Goal: Task Accomplishment & Management: Complete application form

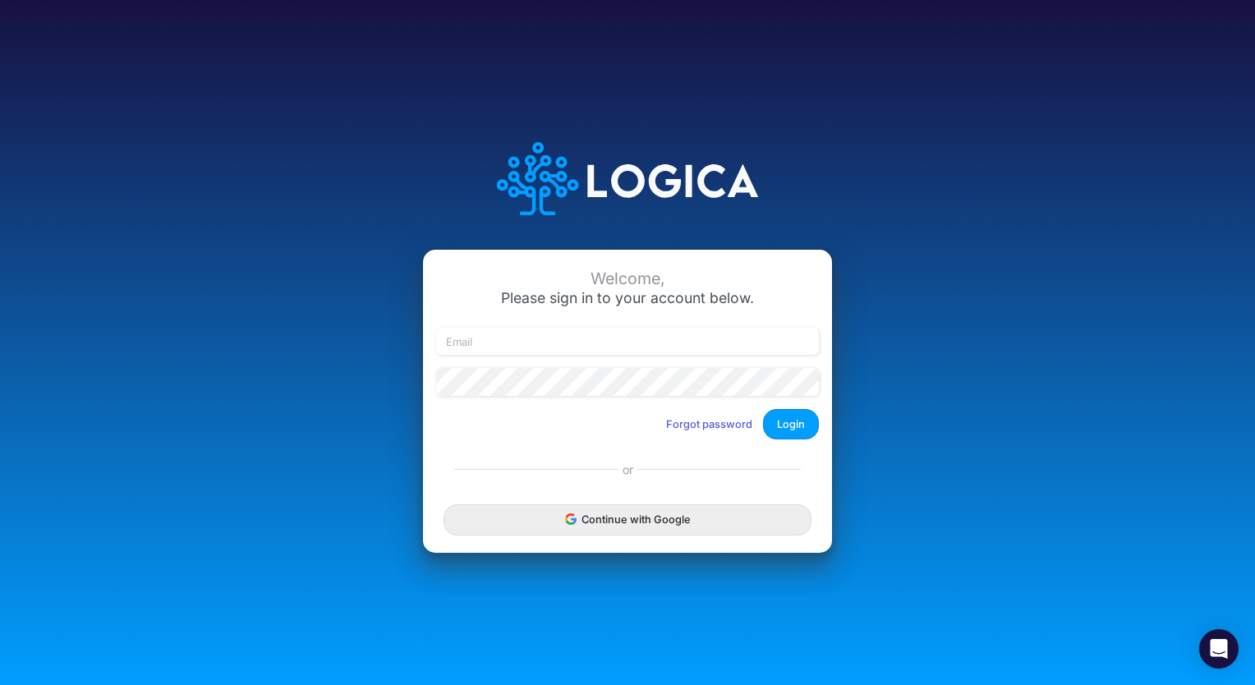
click at [543, 356] on div at bounding box center [627, 348] width 391 height 41
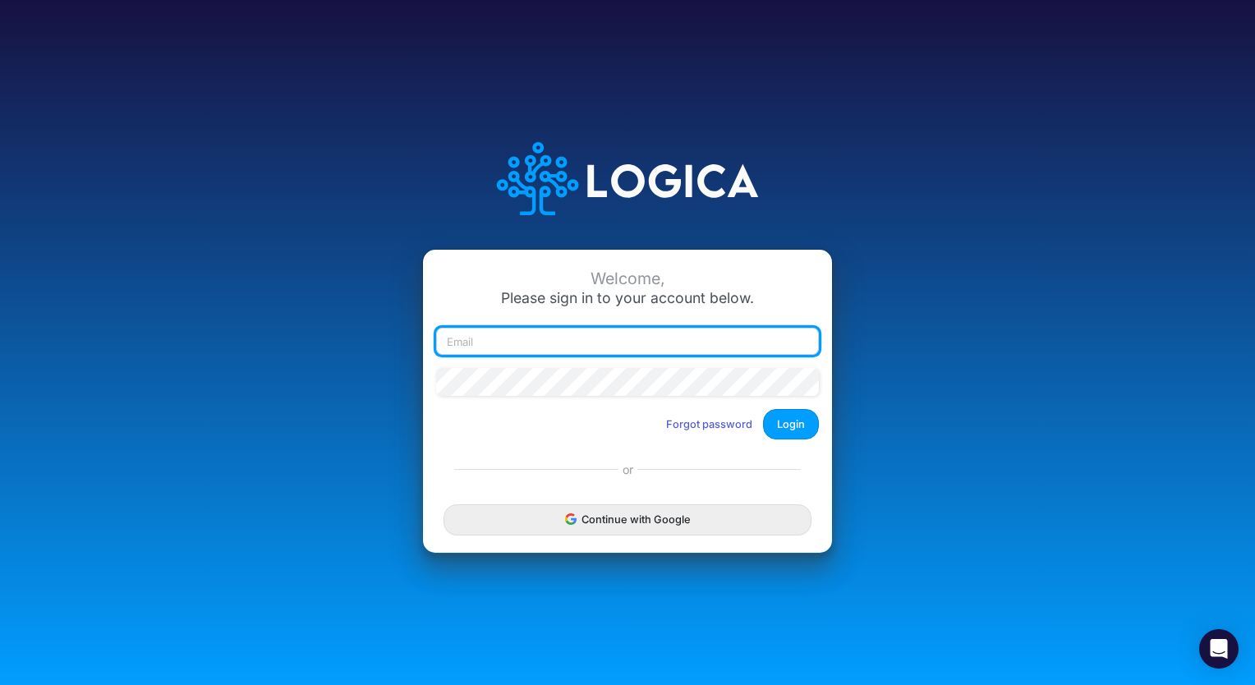
click at [535, 343] on input "email" at bounding box center [627, 342] width 383 height 28
type input "christina.yates@heritage-communities.com"
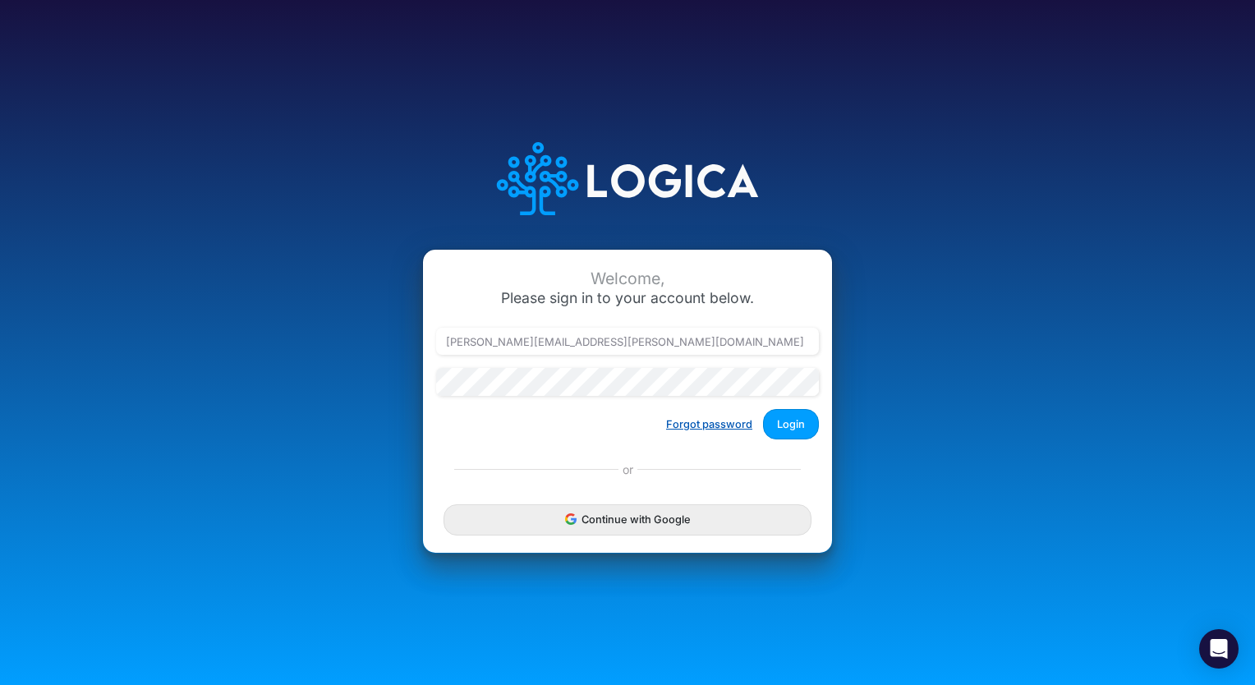
click at [704, 433] on button "Forgot password" at bounding box center [709, 424] width 108 height 27
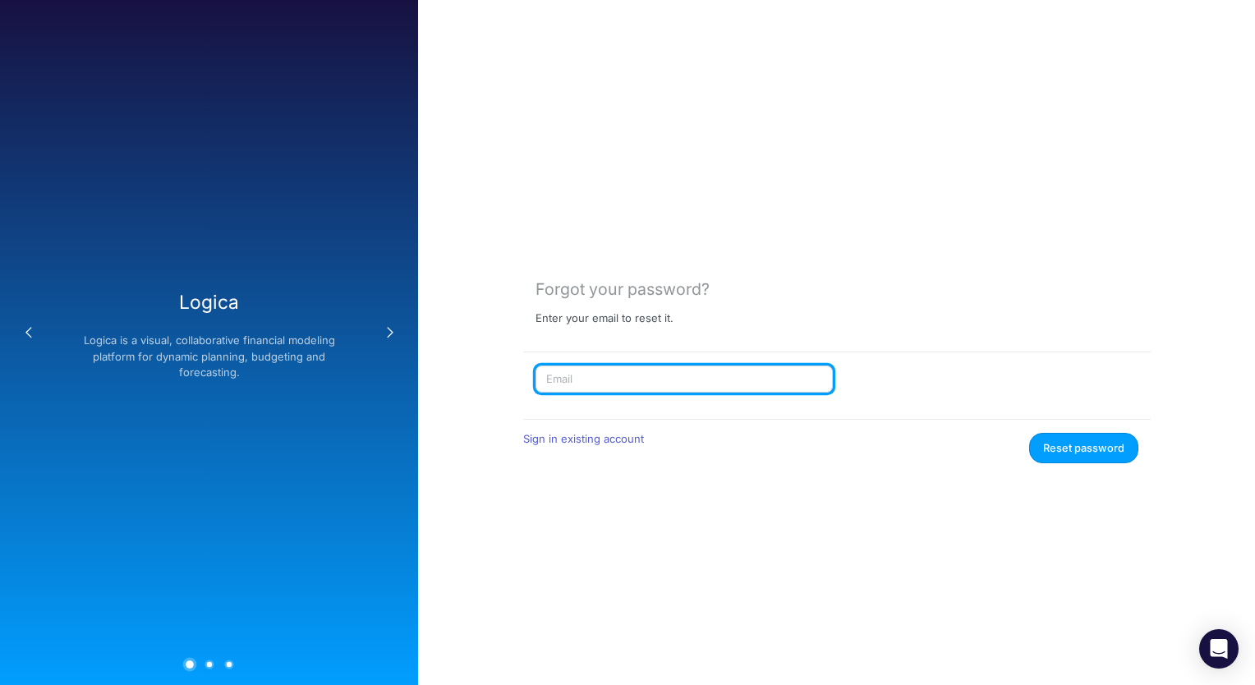
click at [604, 376] on input "text" at bounding box center [683, 379] width 297 height 28
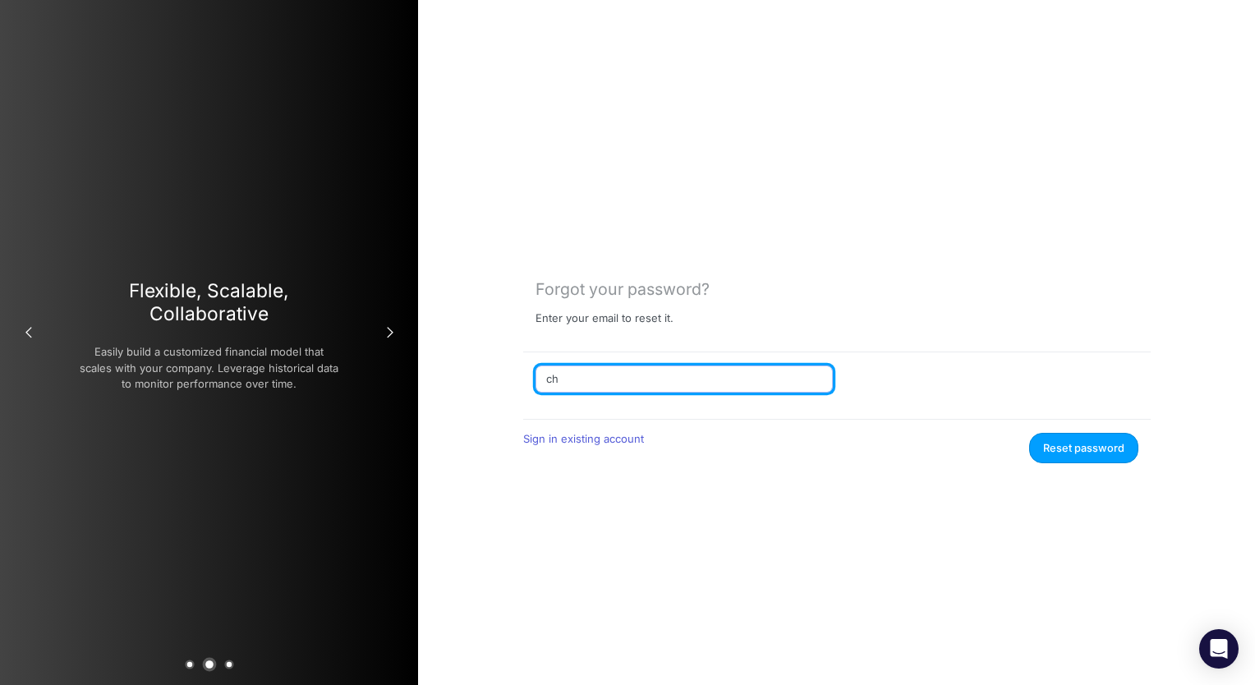
type input "c"
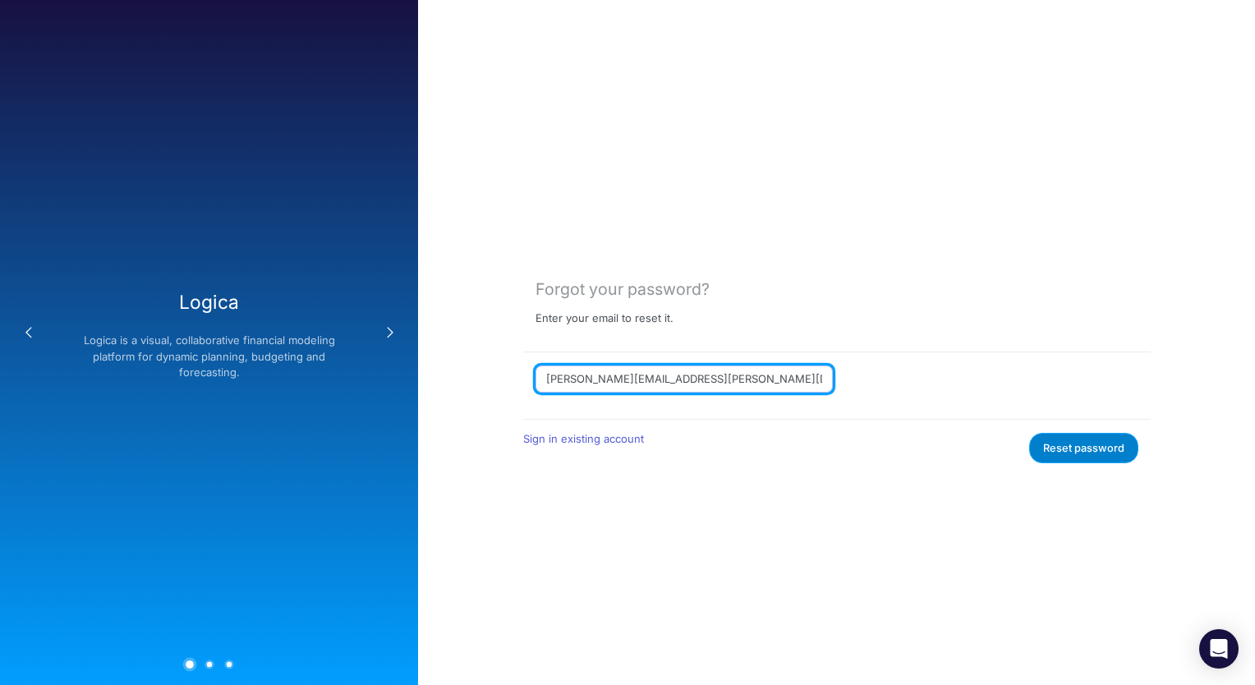
type input "[PERSON_NAME][EMAIL_ADDRESS][PERSON_NAME][DOMAIN_NAME]"
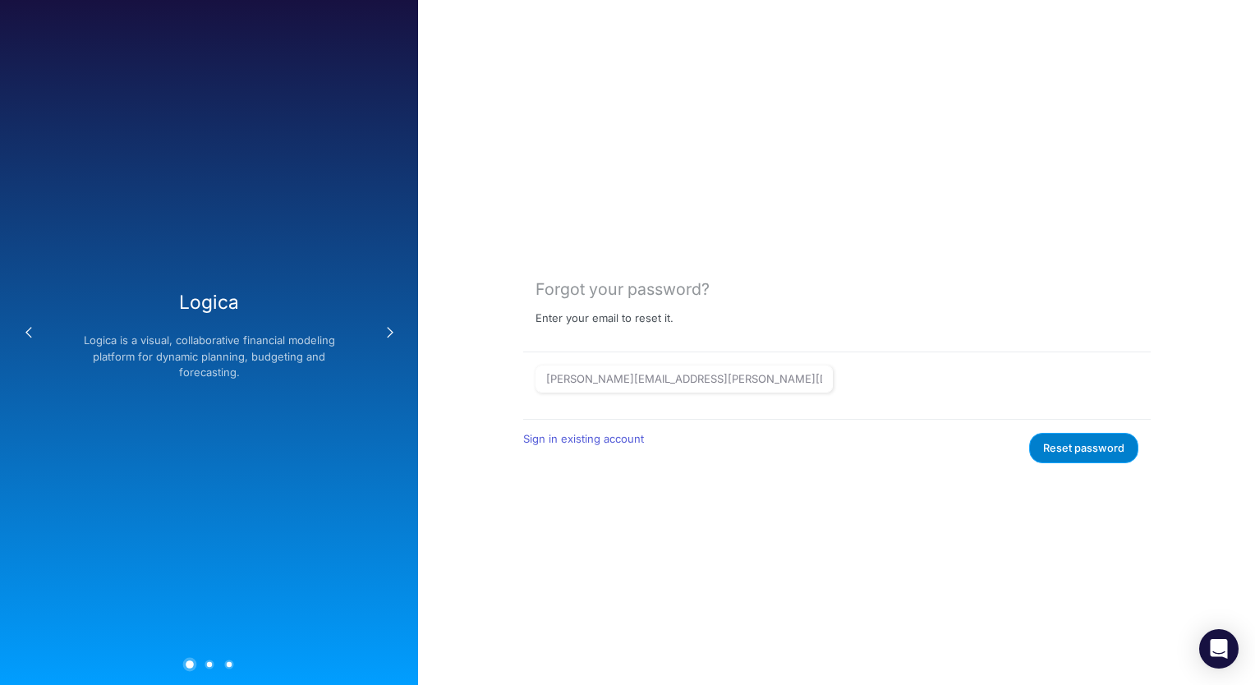
click at [1083, 445] on button "Reset password" at bounding box center [1083, 448] width 109 height 30
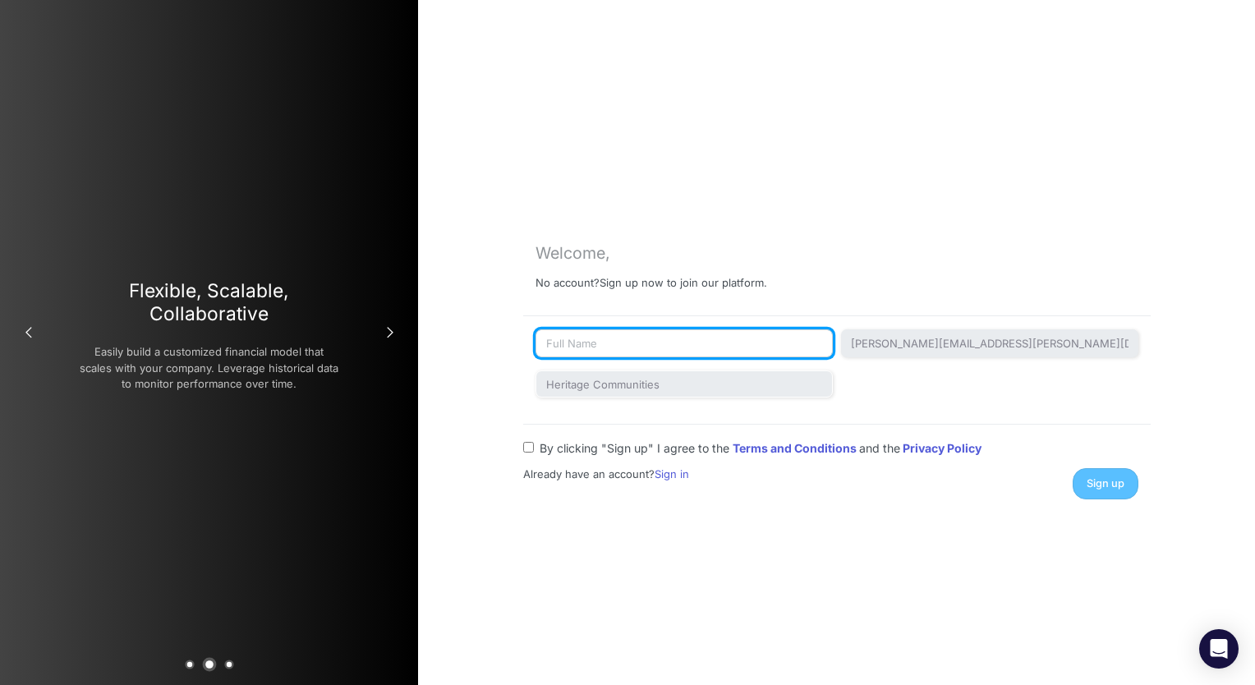
click at [640, 337] on input "text" at bounding box center [683, 343] width 297 height 28
type input "Christina Yates"
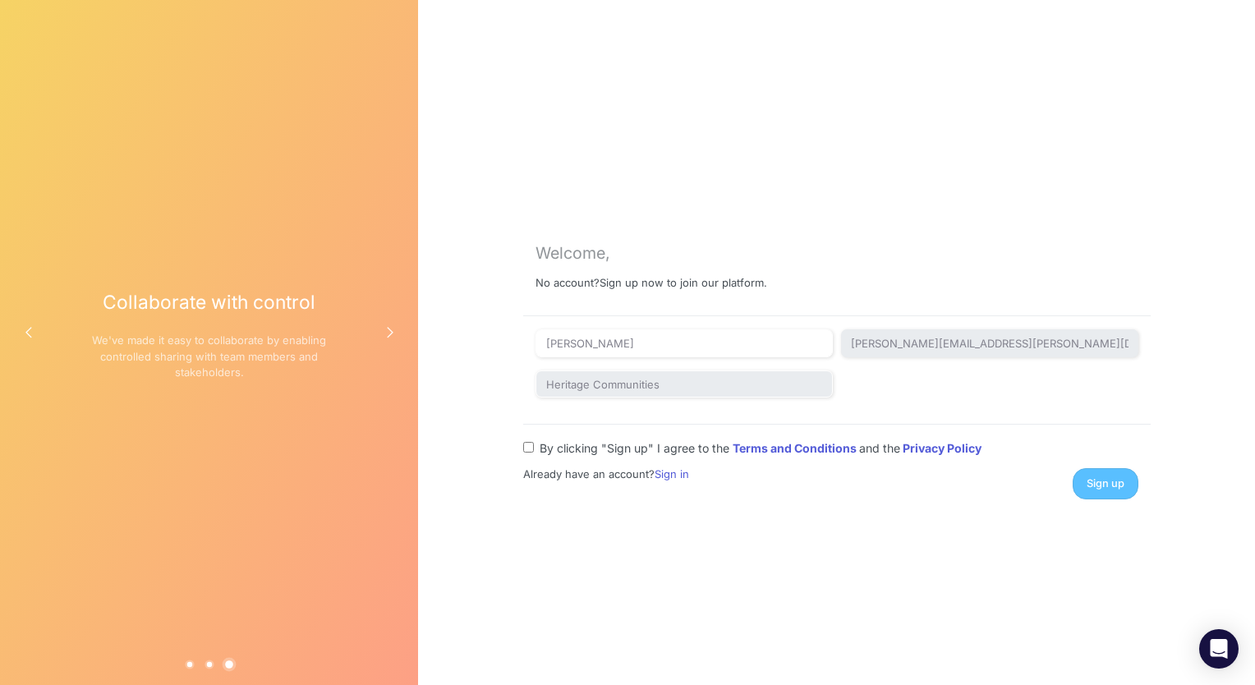
click at [525, 452] on input "By clicking "Sign up" I agree to the Terms and Conditions and the Privacy Policy" at bounding box center [528, 447] width 11 height 11
checkbox input "true"
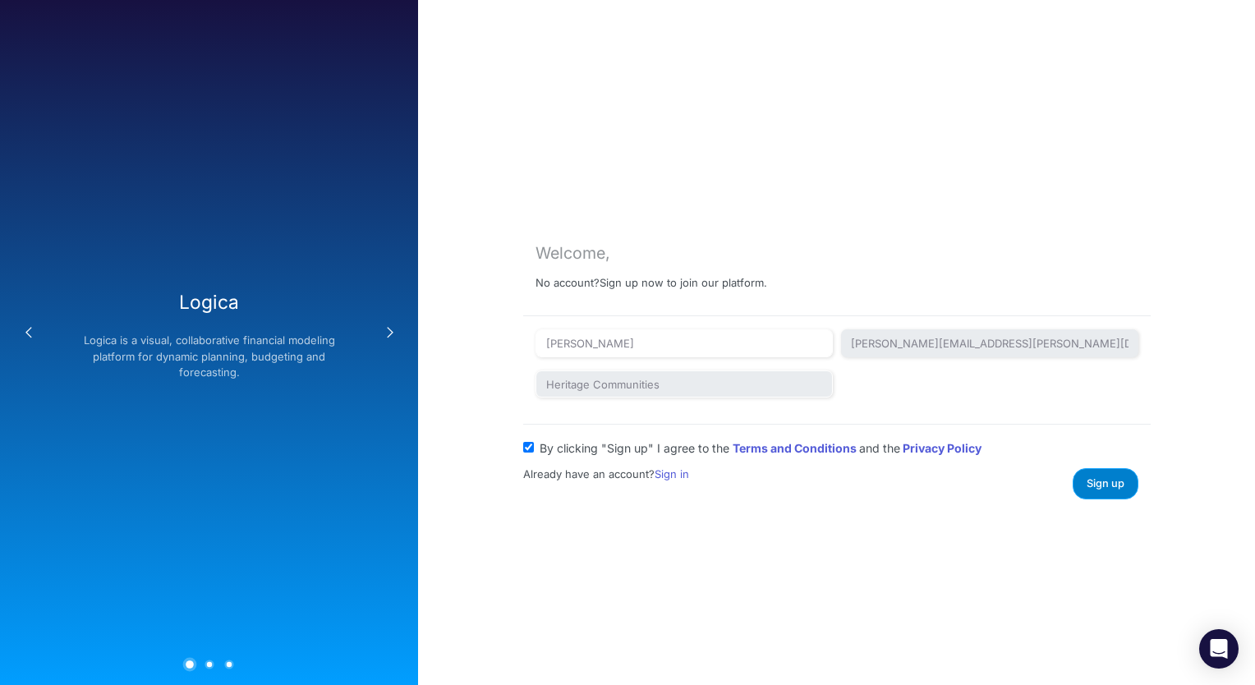
click at [1107, 470] on button "Sign up" at bounding box center [1105, 483] width 66 height 30
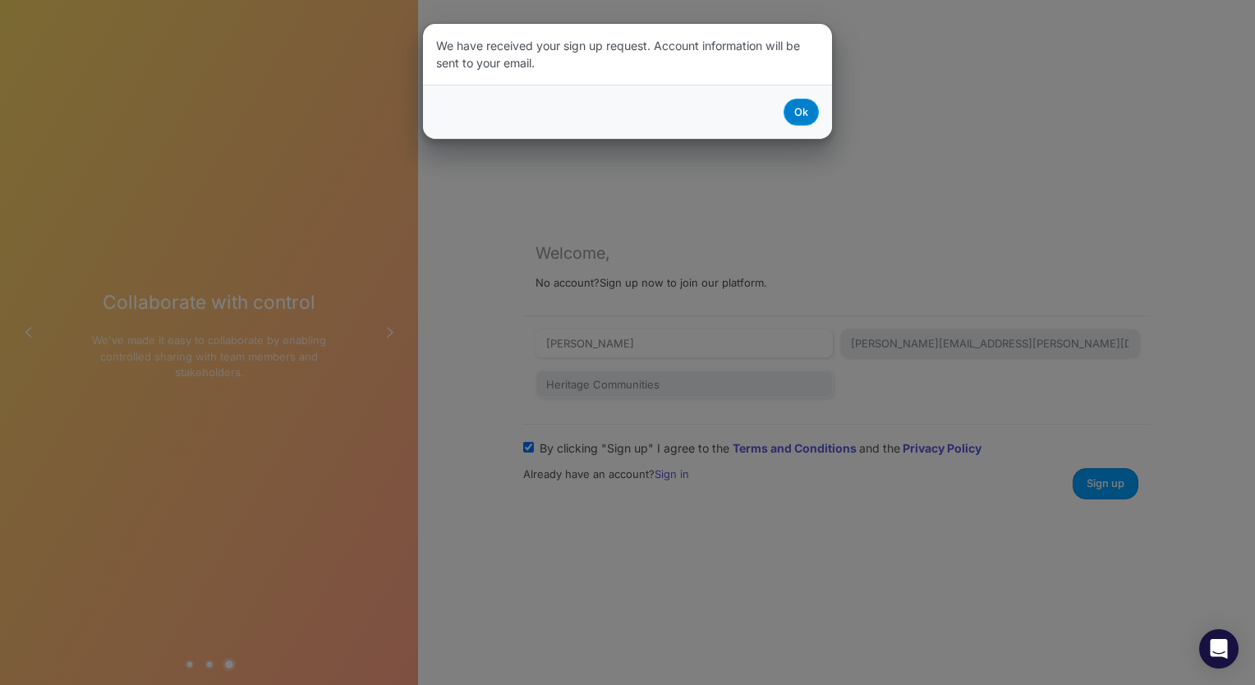
click at [794, 122] on button "Ok" at bounding box center [800, 112] width 35 height 27
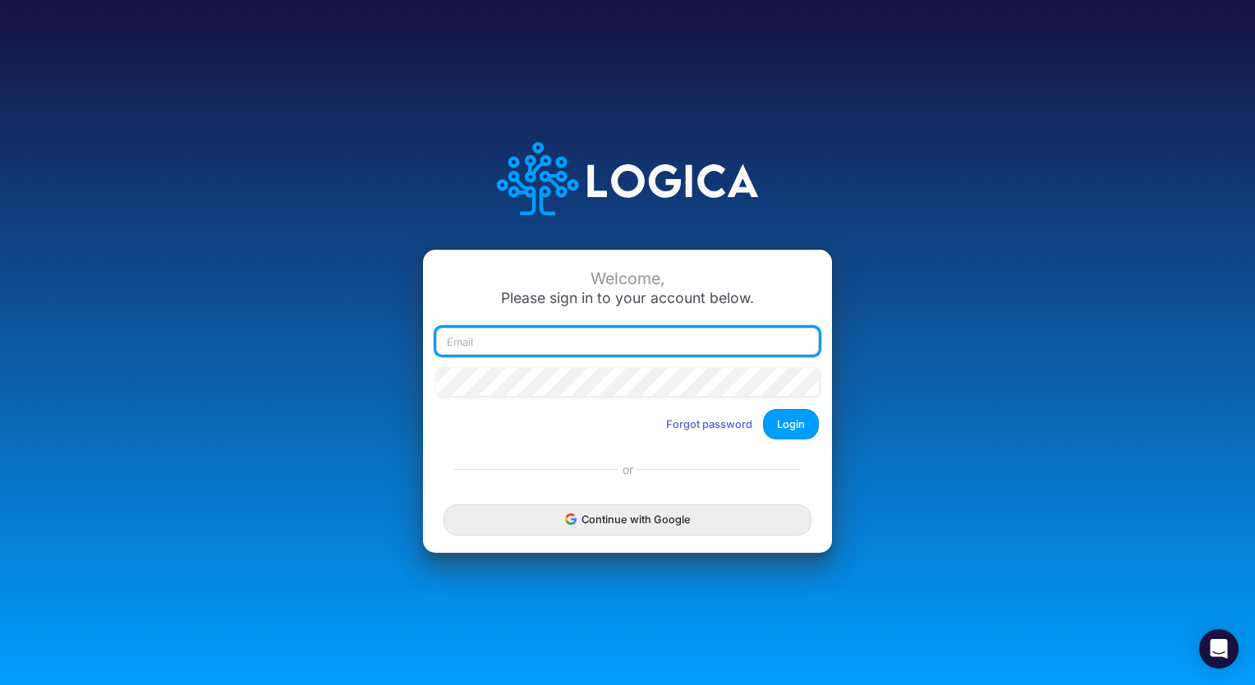
click at [591, 346] on input "email" at bounding box center [627, 342] width 383 height 28
type input "christina.yates@heritage-communities.com"
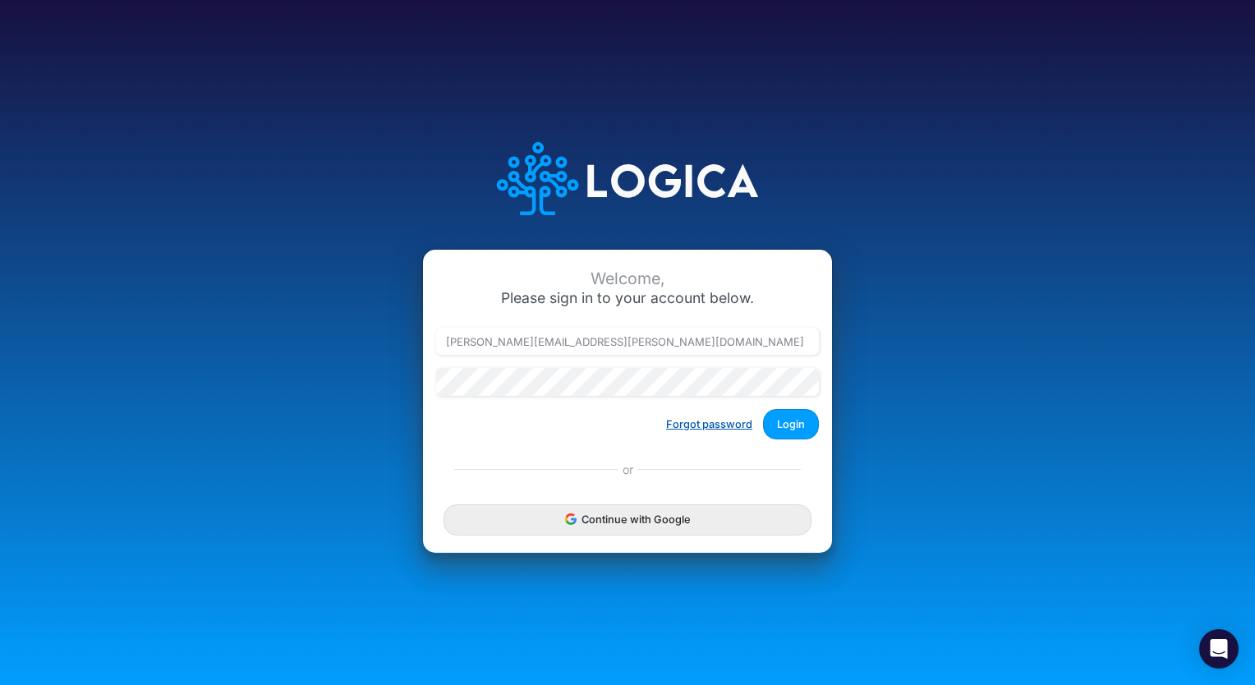
click at [713, 420] on button "Forgot password" at bounding box center [709, 424] width 108 height 27
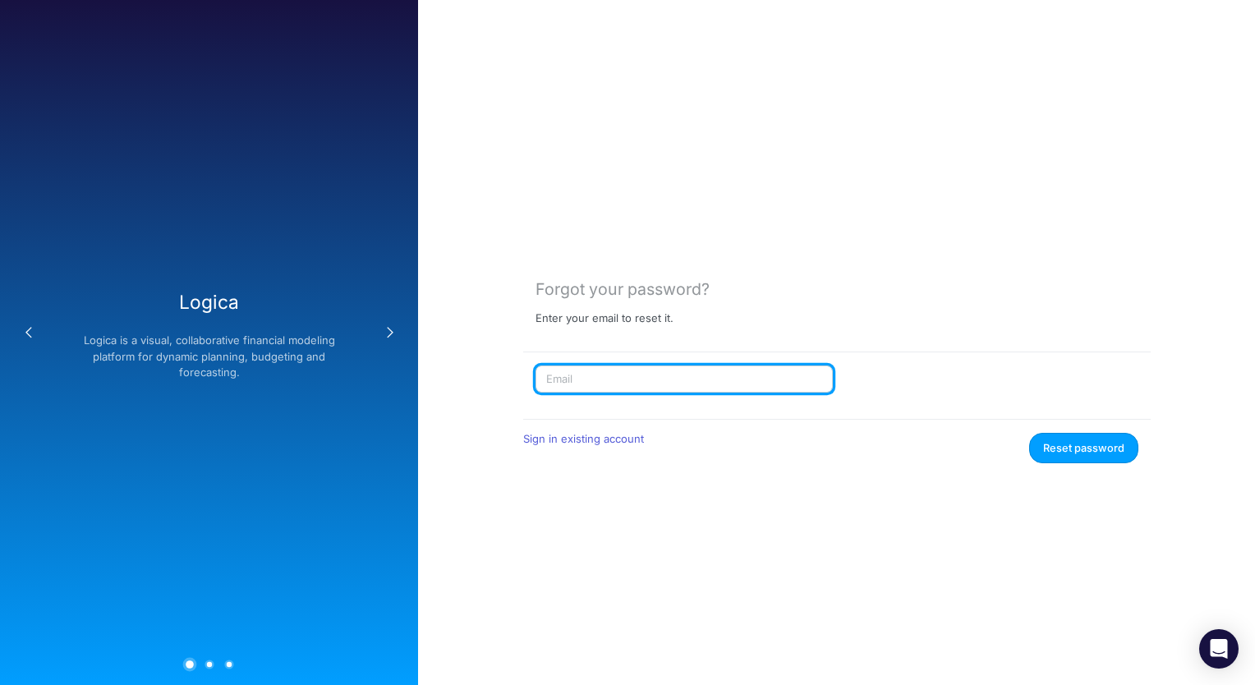
click at [703, 389] on input "text" at bounding box center [683, 379] width 297 height 28
type input "christina.yates@heritage-communities.com"
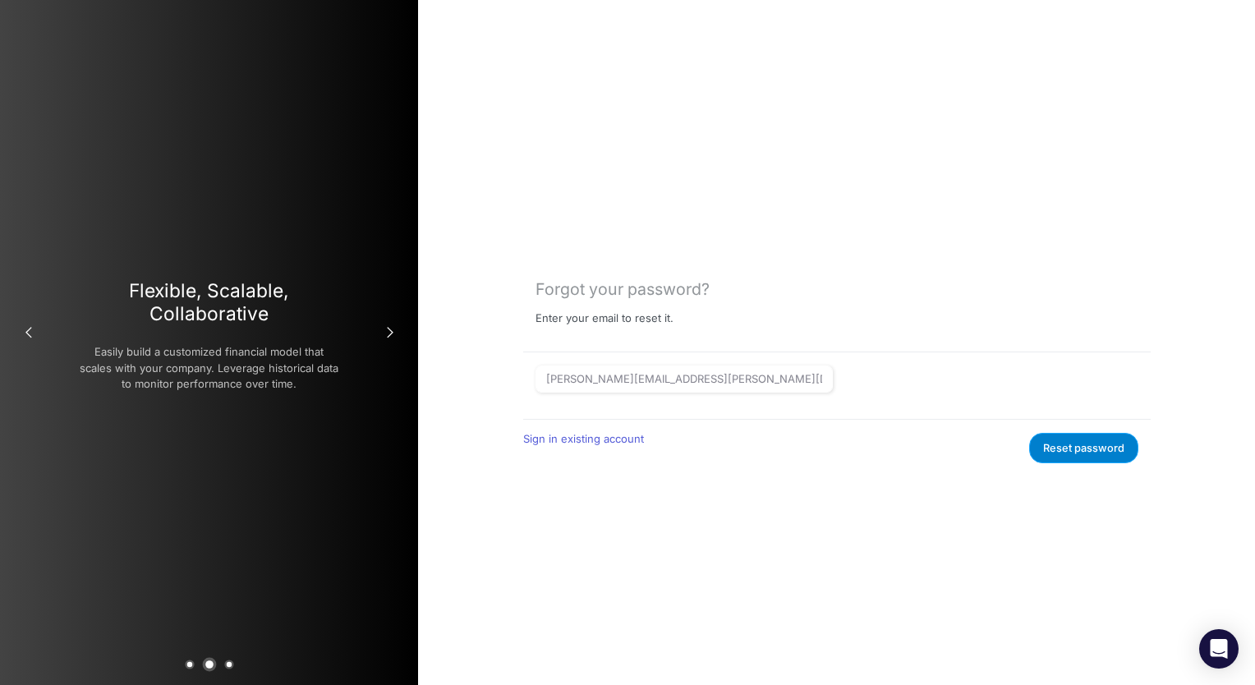
click at [1099, 459] on button "Reset password" at bounding box center [1083, 448] width 109 height 30
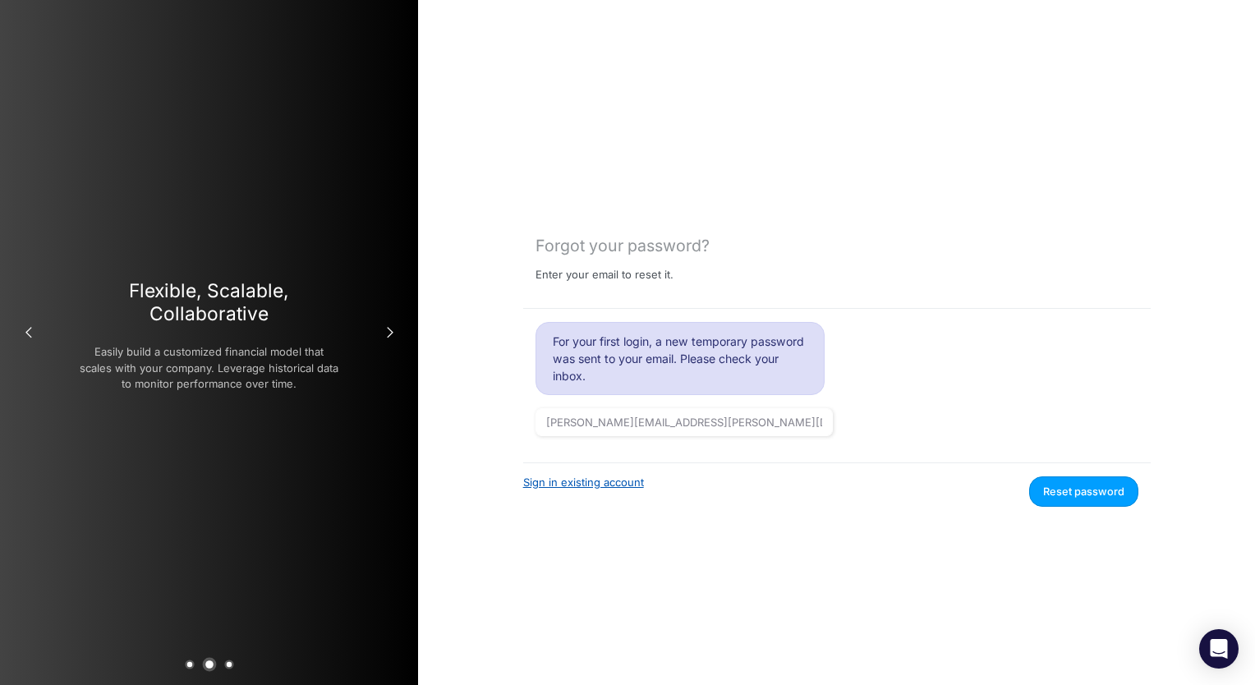
click at [612, 482] on link "Sign in existing account" at bounding box center [583, 481] width 121 height 13
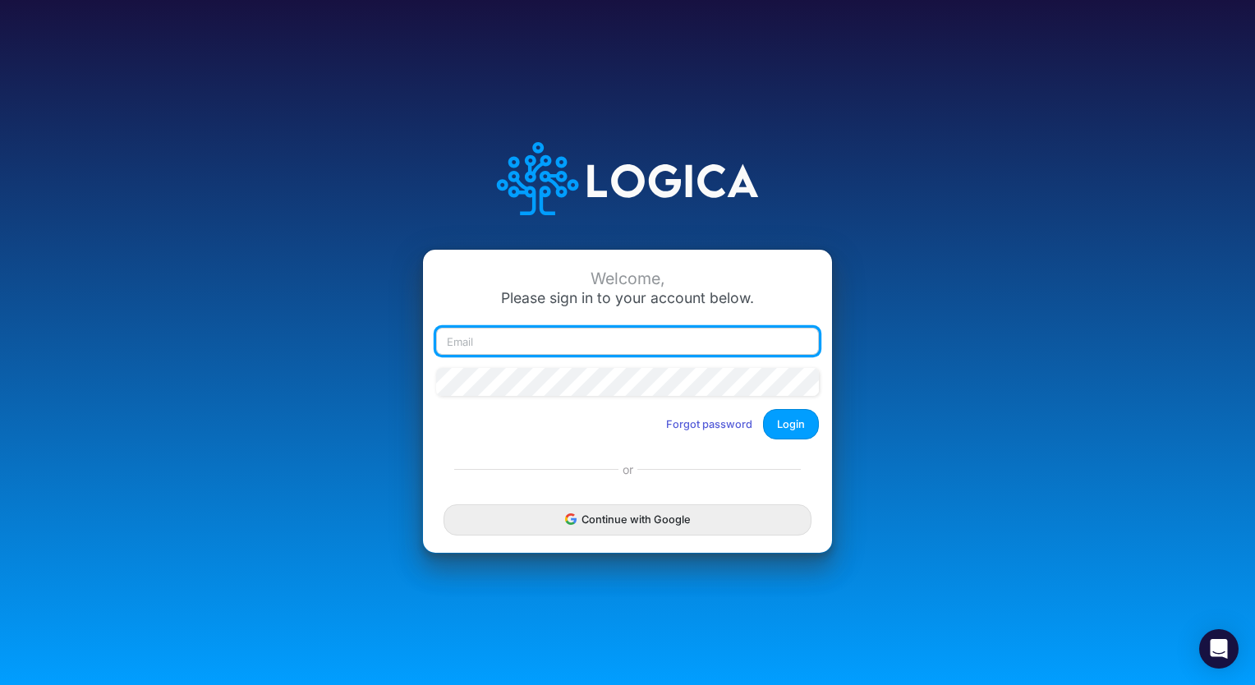
click at [571, 340] on input "email" at bounding box center [627, 342] width 383 height 28
type input "christina.yates@heritage-communities.com"
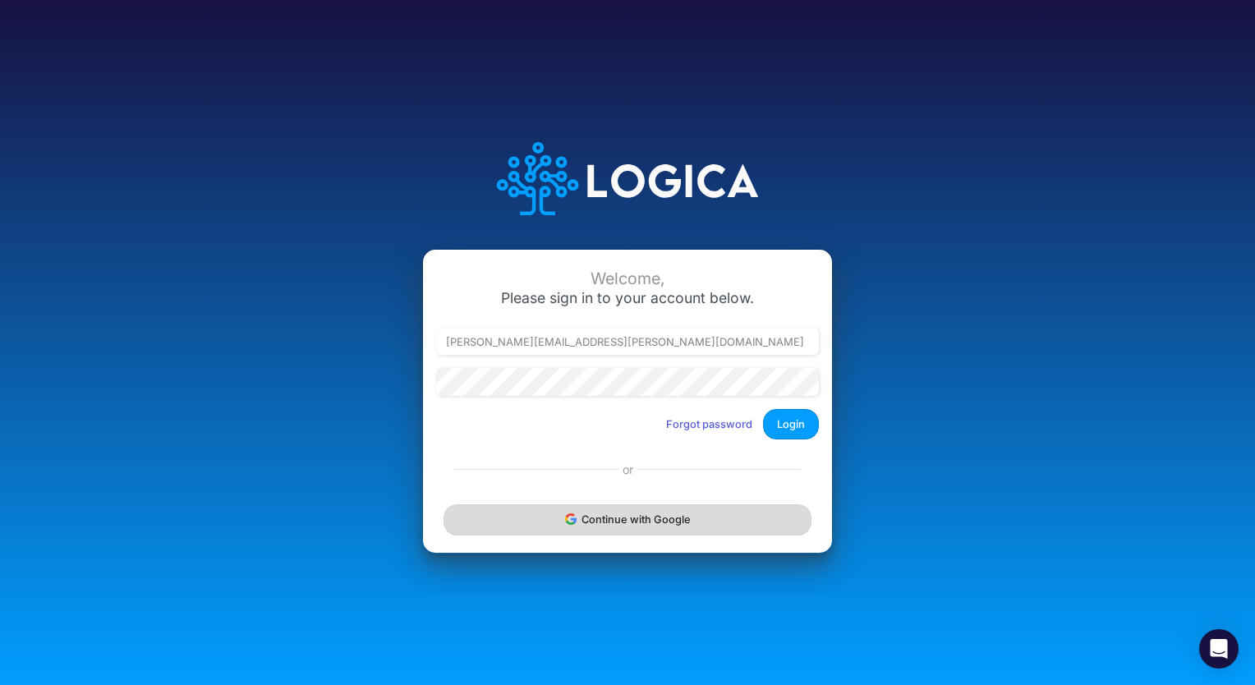
click at [592, 511] on button "Continue with Google" at bounding box center [627, 519] width 368 height 30
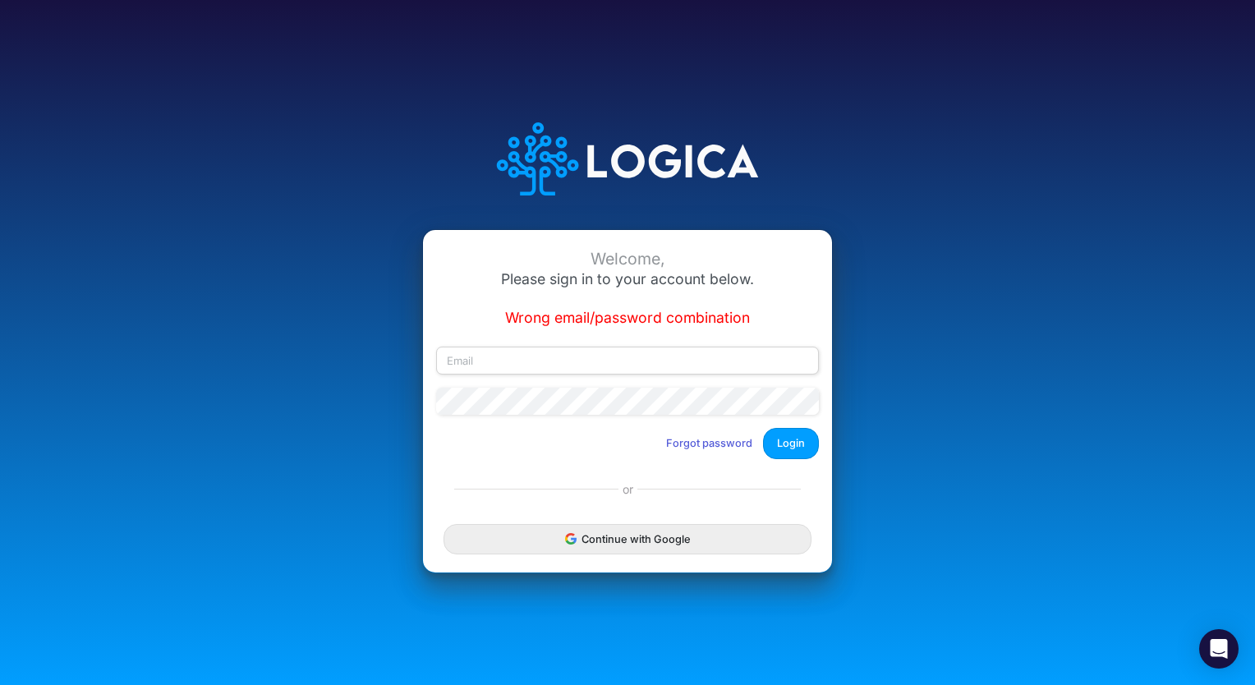
click at [649, 346] on div "Welcome, Please sign in to your account below. Wrong email/password combination…" at bounding box center [627, 350] width 409 height 241
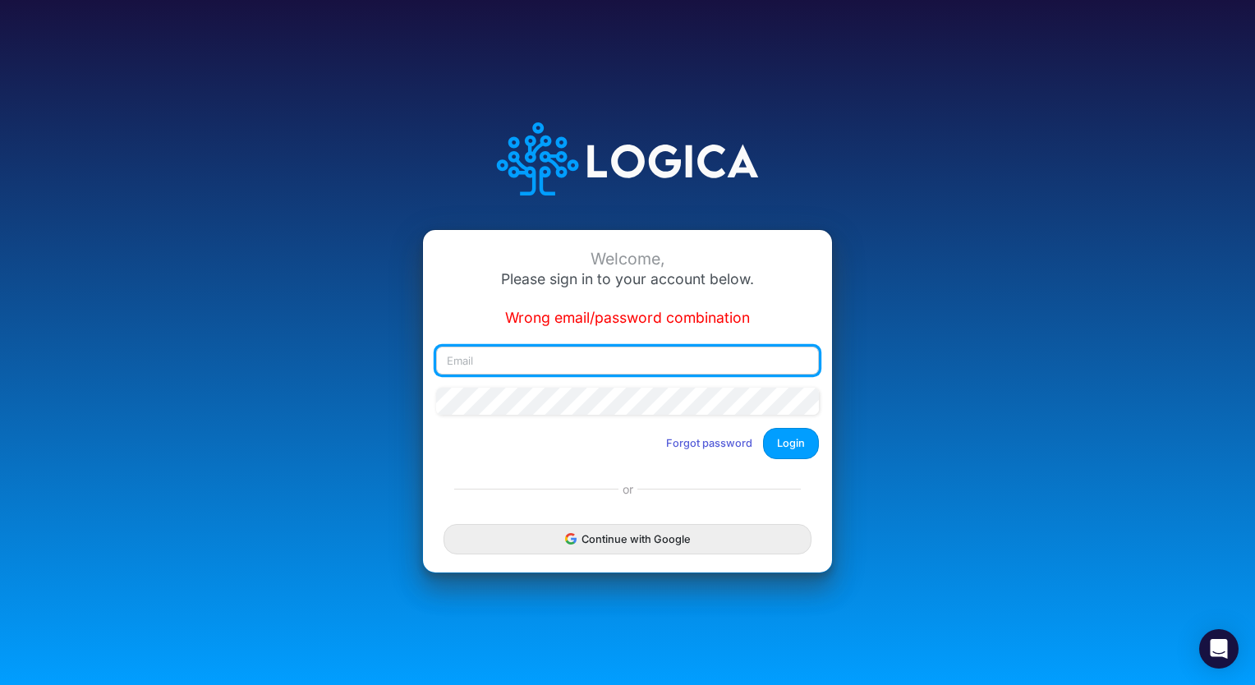
click at [625, 373] on input "email" at bounding box center [627, 360] width 383 height 28
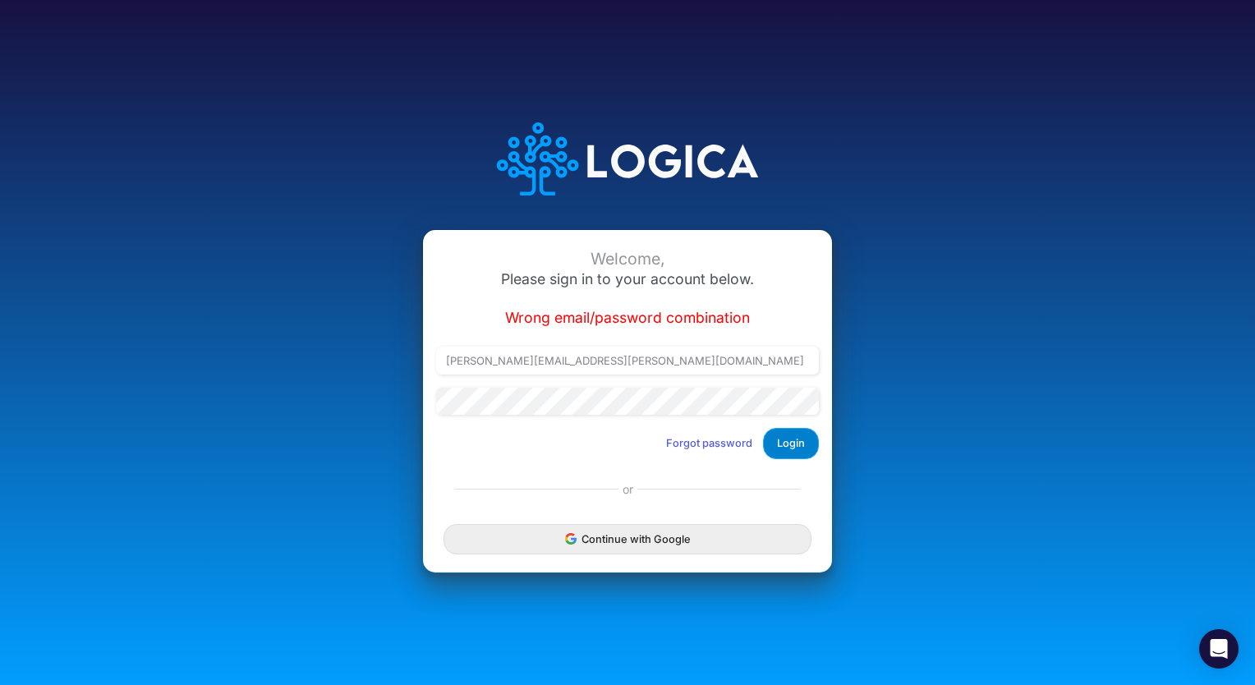
click at [805, 449] on button "Login" at bounding box center [791, 443] width 56 height 30
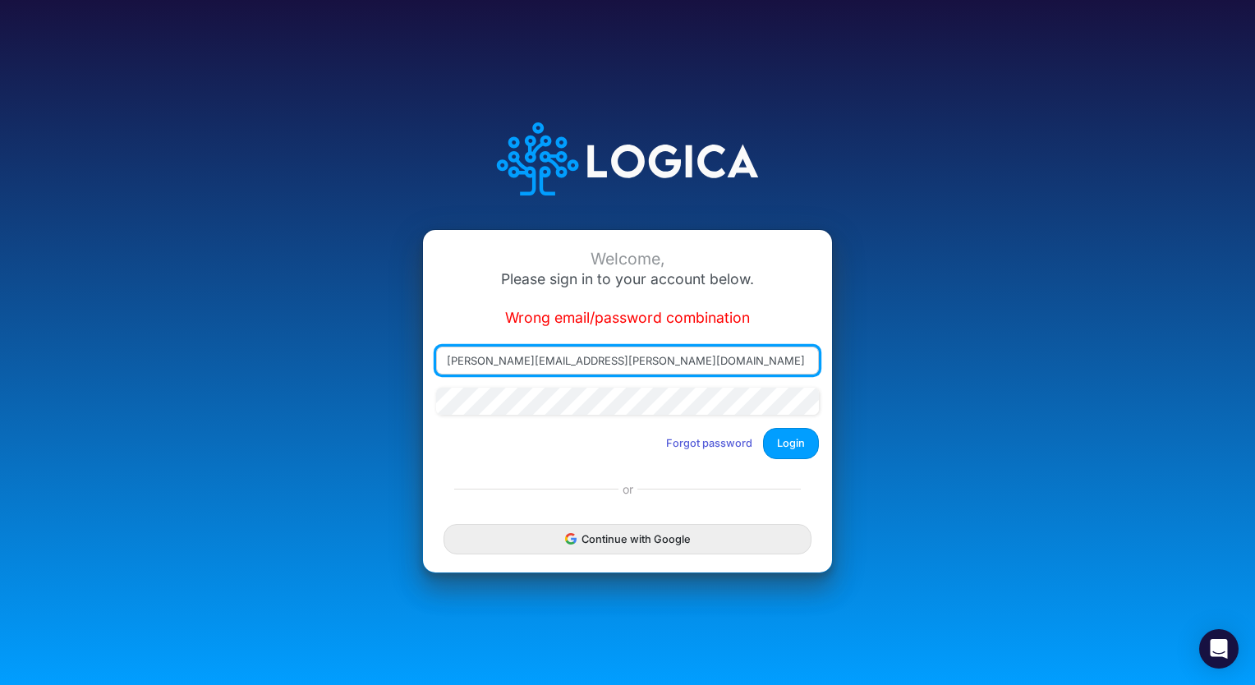
click at [672, 357] on input "Christina.yates@heritage-communities.com" at bounding box center [627, 360] width 383 height 28
click at [672, 357] on input "[PERSON_NAME][EMAIL_ADDRESS][PERSON_NAME][DOMAIN_NAME]" at bounding box center [627, 360] width 383 height 28
type input "christina.yates@heritage-communities.com"
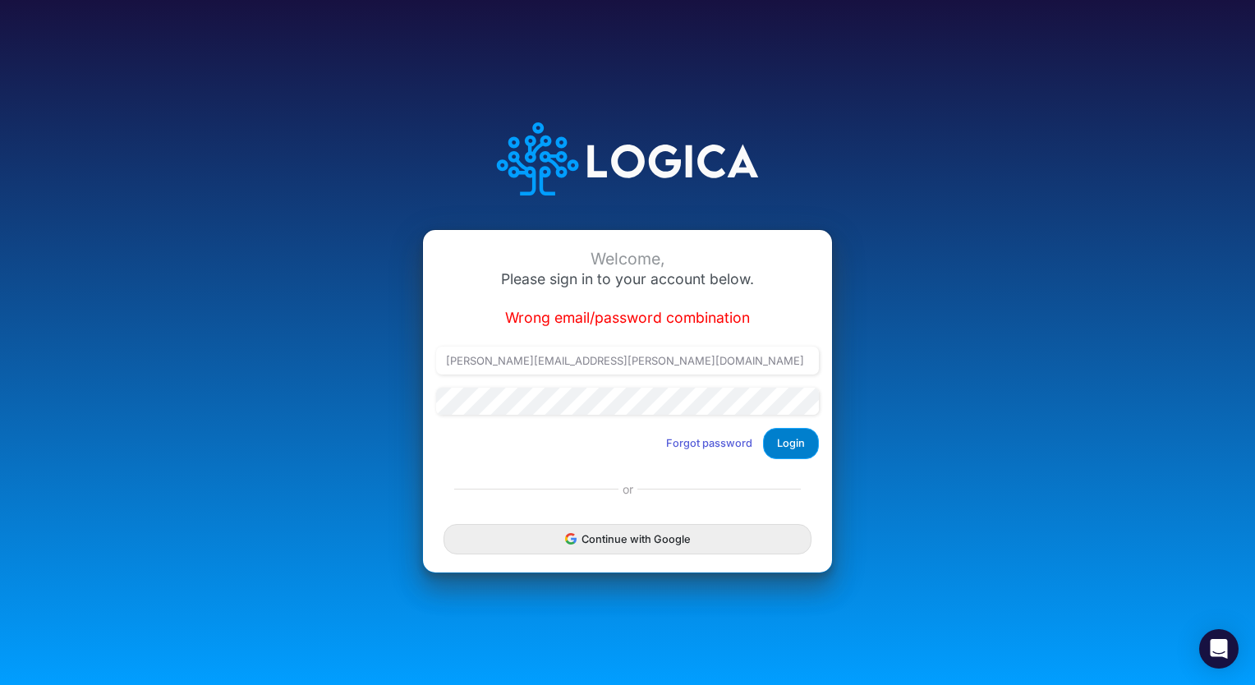
click at [778, 449] on button "Login" at bounding box center [791, 443] width 56 height 30
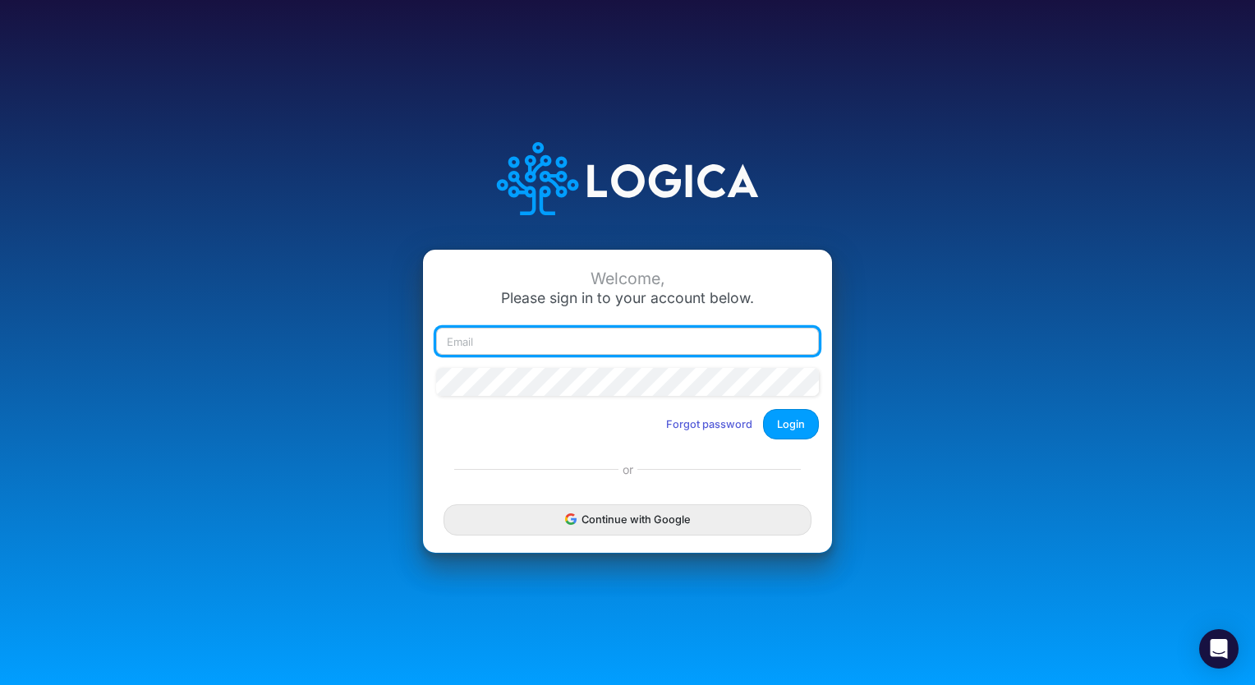
click at [617, 339] on input "email" at bounding box center [627, 342] width 383 height 28
type input "[PERSON_NAME][EMAIL_ADDRESS][PERSON_NAME][DOMAIN_NAME]"
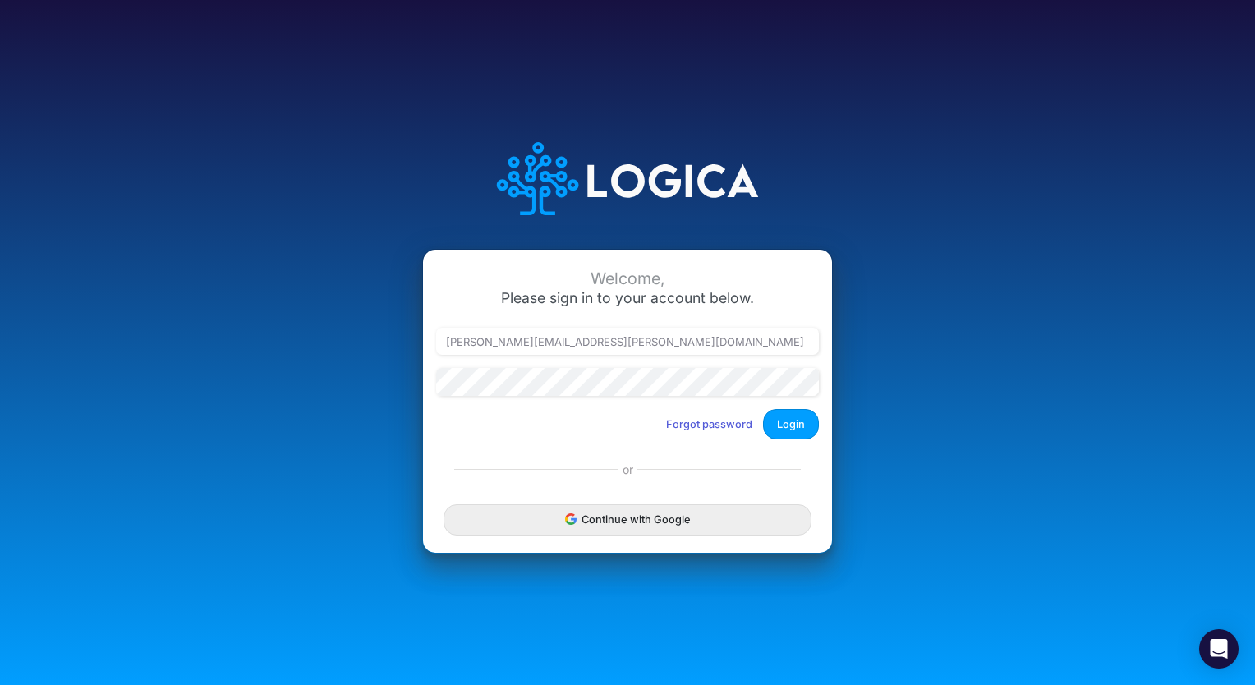
click at [567, 397] on div at bounding box center [627, 388] width 391 height 41
click at [800, 425] on button "Login" at bounding box center [791, 424] width 56 height 30
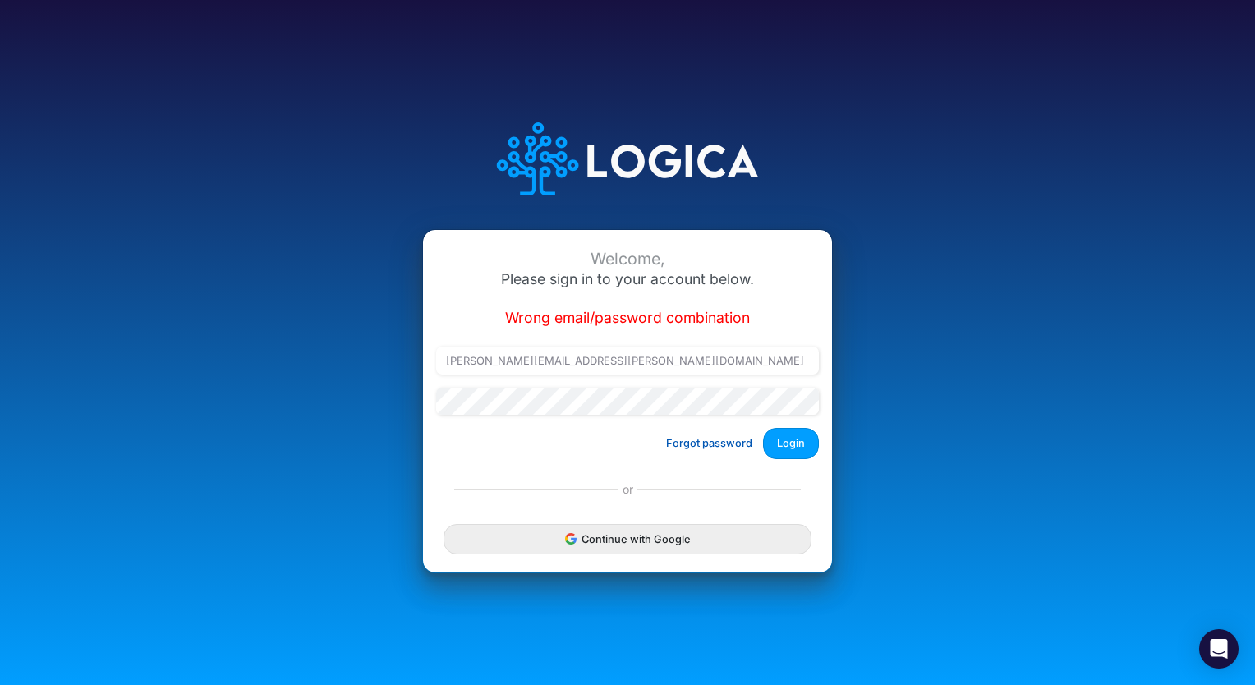
click at [727, 446] on button "Forgot password" at bounding box center [709, 442] width 108 height 27
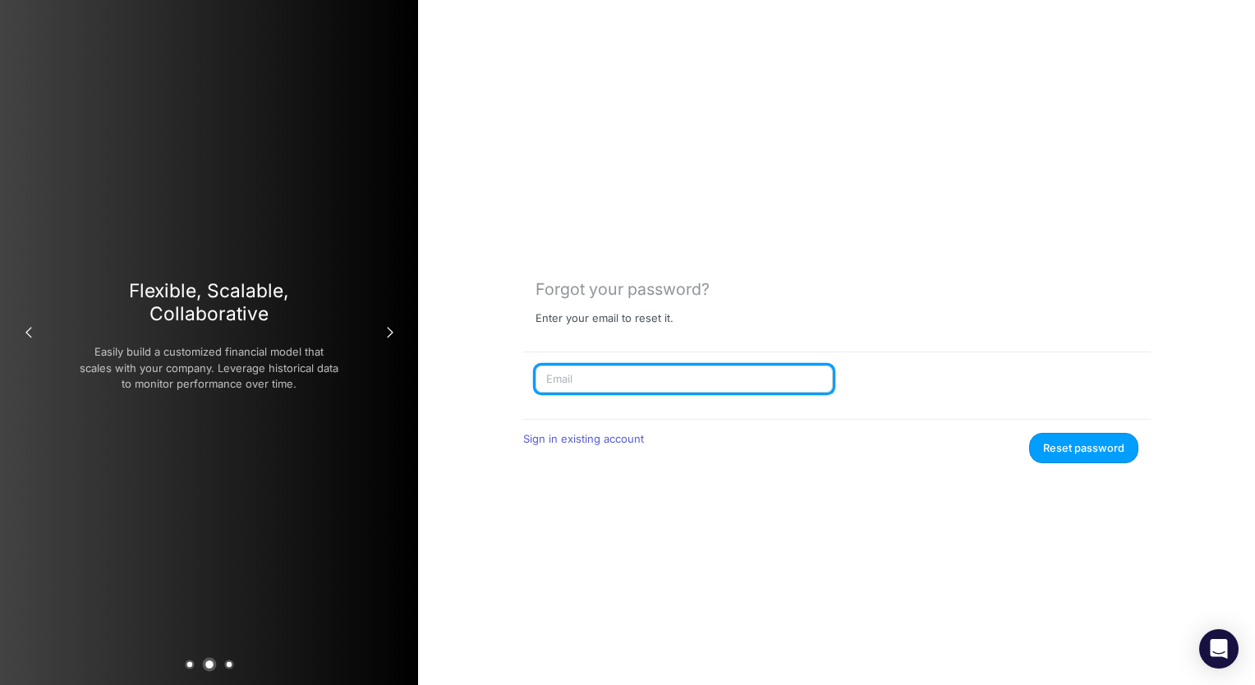
click at [635, 372] on input "text" at bounding box center [683, 379] width 297 height 28
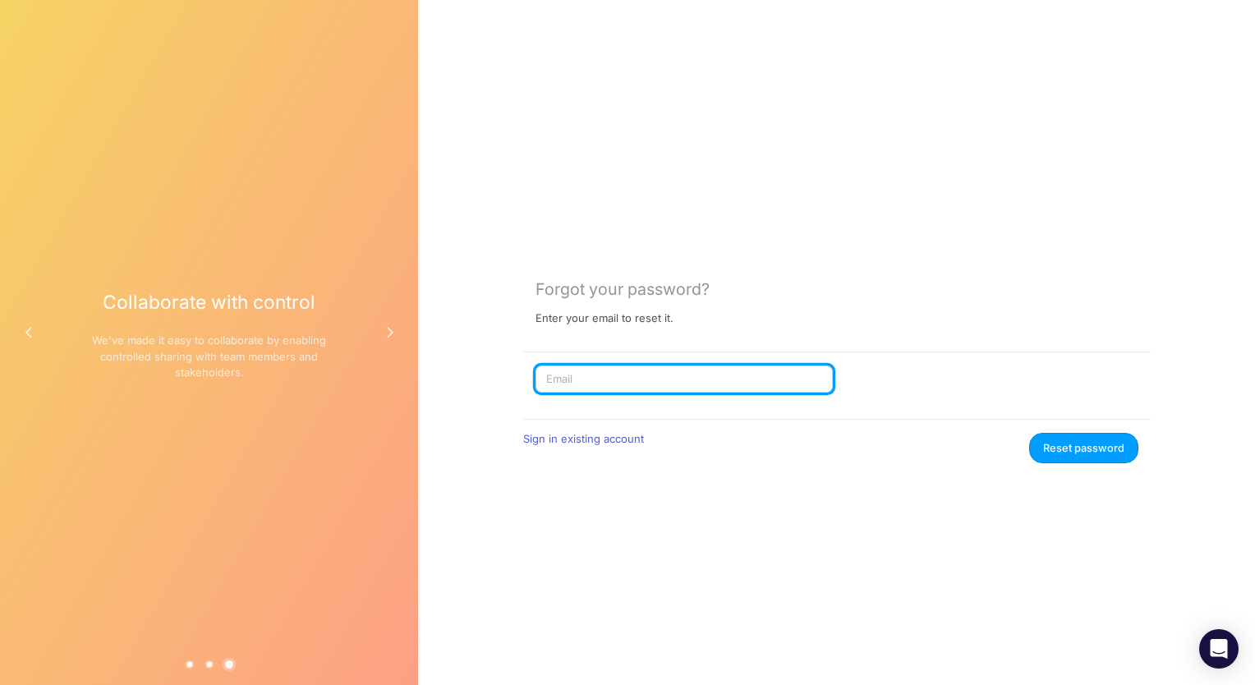
type input "Christina.yates@heritage-communities.com"
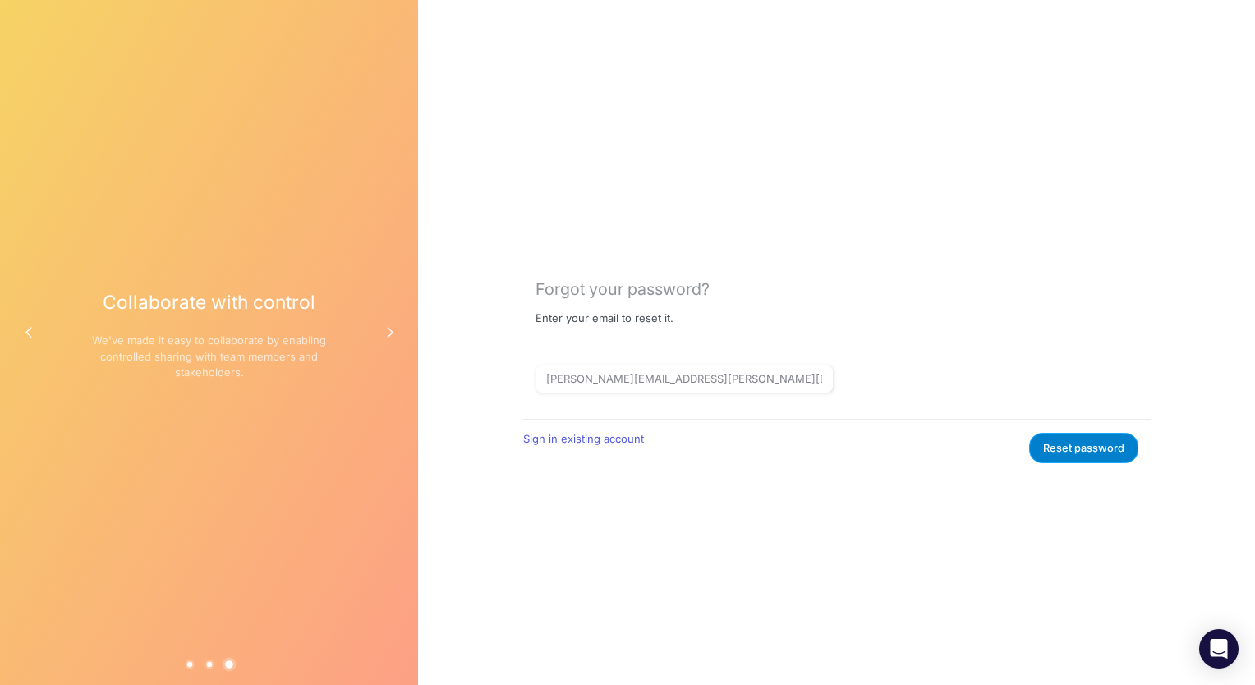
click at [1059, 446] on button "Reset password" at bounding box center [1083, 448] width 109 height 30
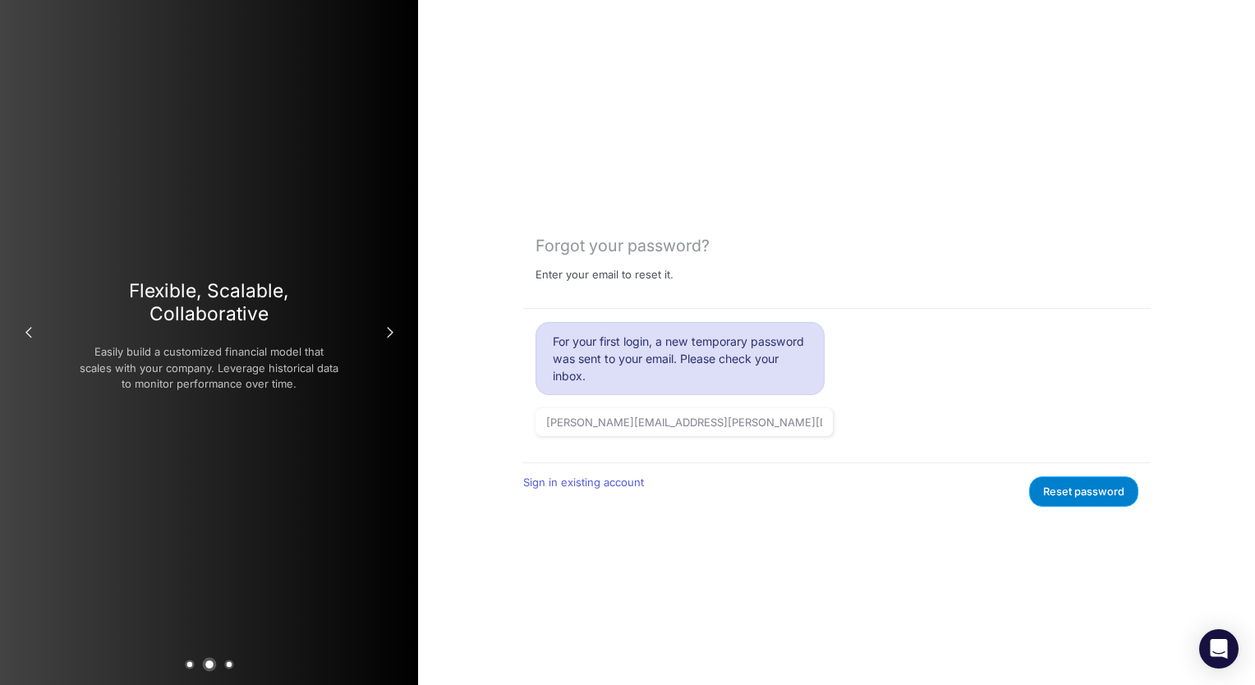
click at [1063, 488] on button "Reset password" at bounding box center [1083, 491] width 109 height 30
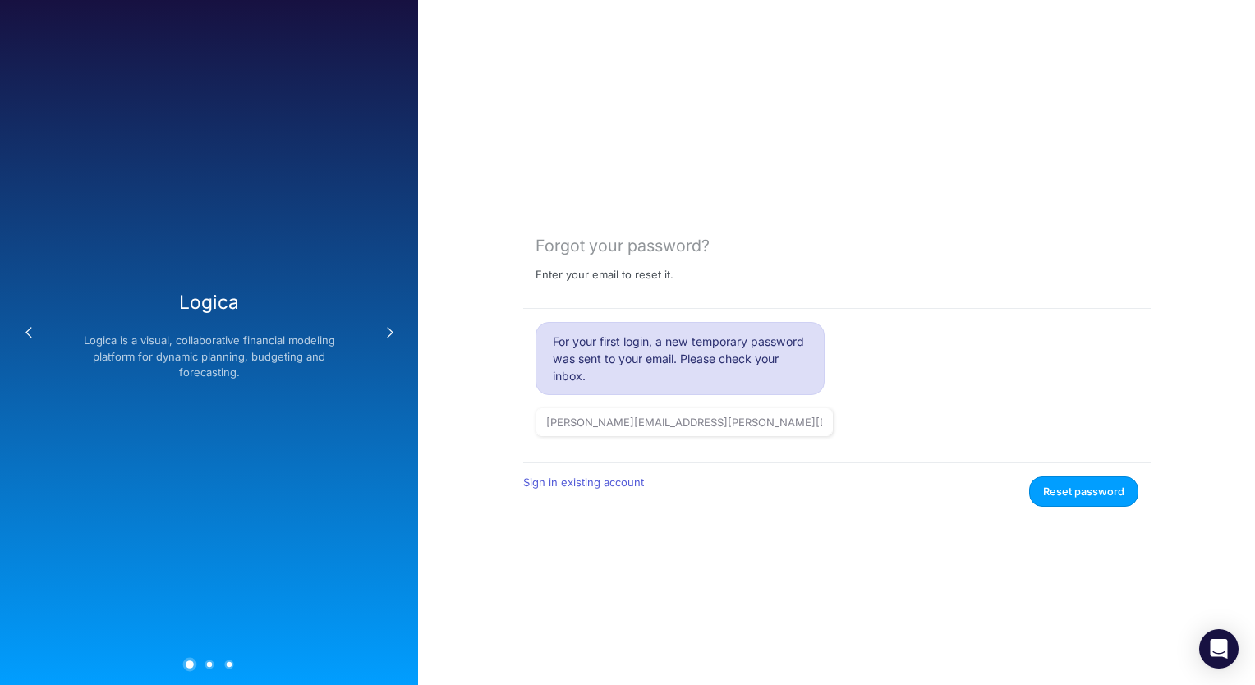
click at [598, 305] on div "Forgot your password? Enter your email to reset it. For your first login, a new…" at bounding box center [836, 342] width 627 height 328
click at [588, 292] on h6 "Enter your email to reset it." at bounding box center [836, 281] width 603 height 26
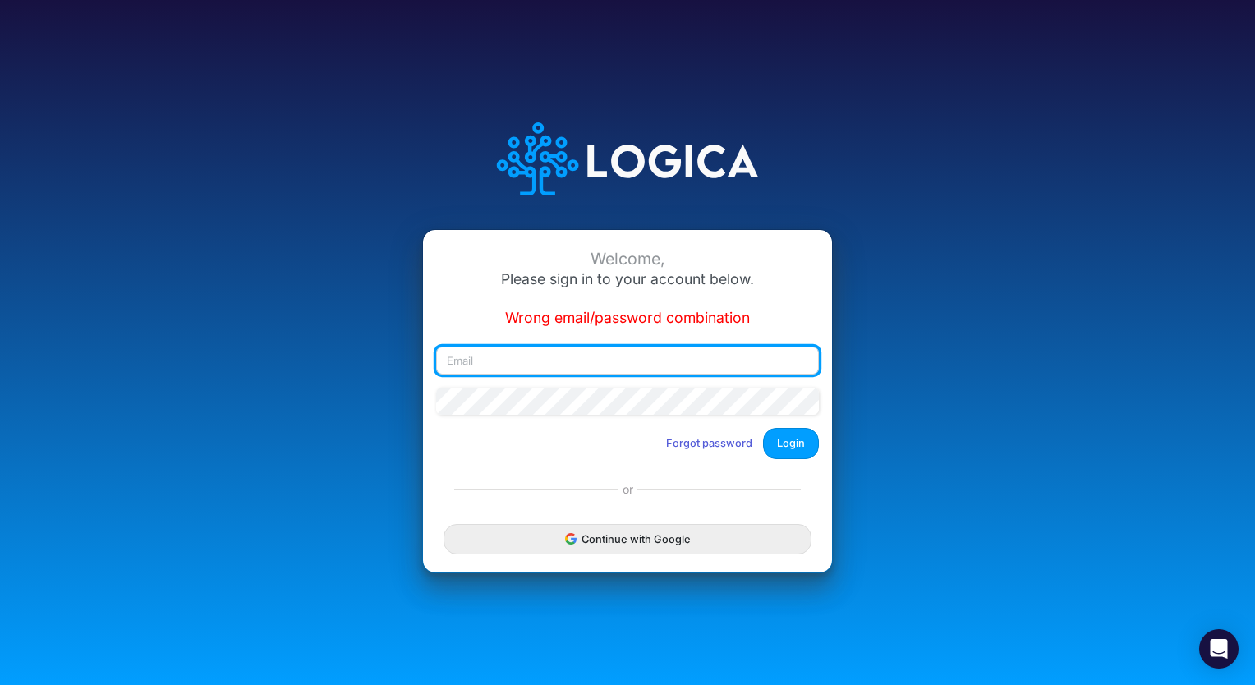
click at [606, 369] on input "email" at bounding box center [627, 360] width 383 height 28
type input "[PERSON_NAME][EMAIL_ADDRESS][PERSON_NAME][DOMAIN_NAME]"
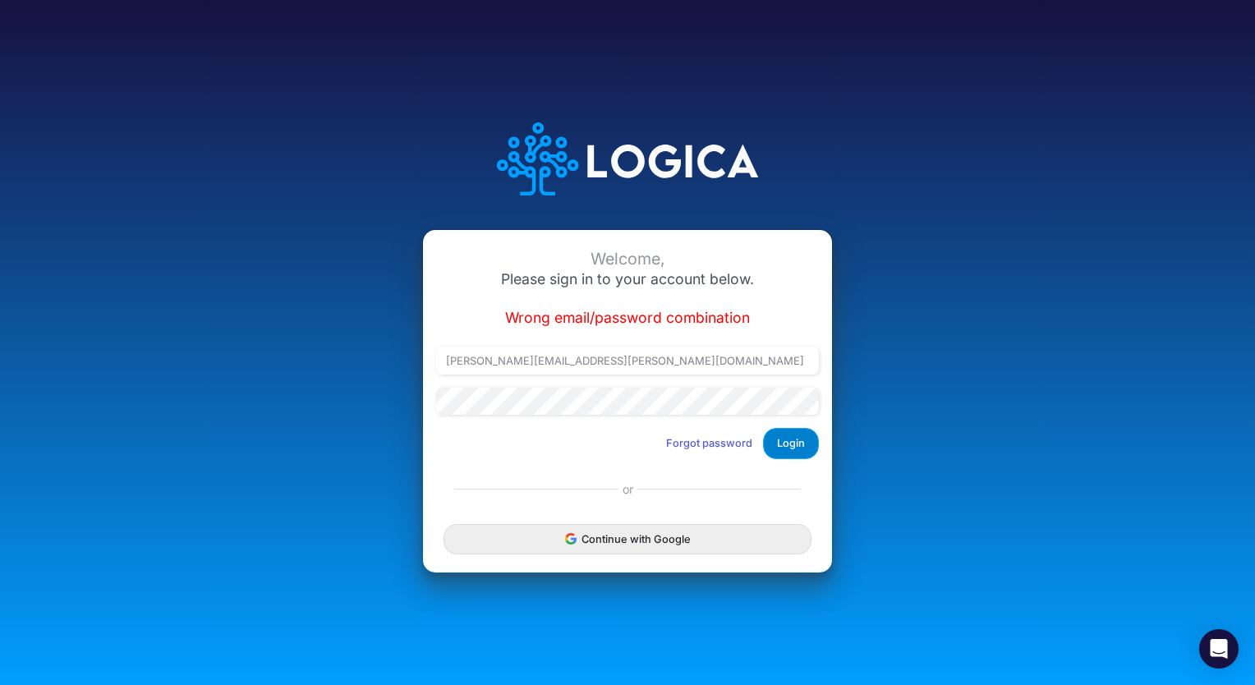
click at [785, 440] on button "Login" at bounding box center [791, 443] width 56 height 30
